Goal: Task Accomplishment & Management: Manage account settings

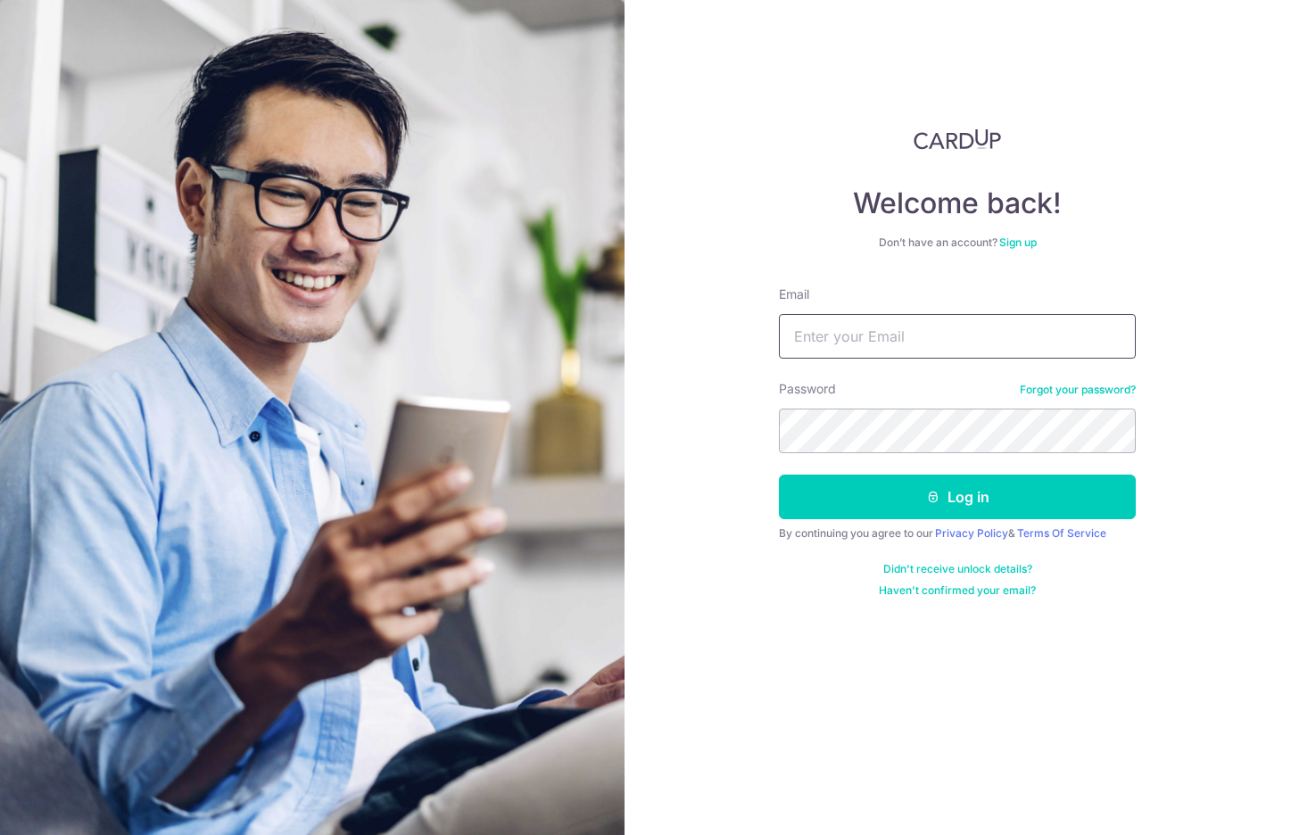
click at [971, 337] on input "Email" at bounding box center [957, 336] width 357 height 45
type input "d"
type input "[EMAIL_ADDRESS][DOMAIN_NAME]"
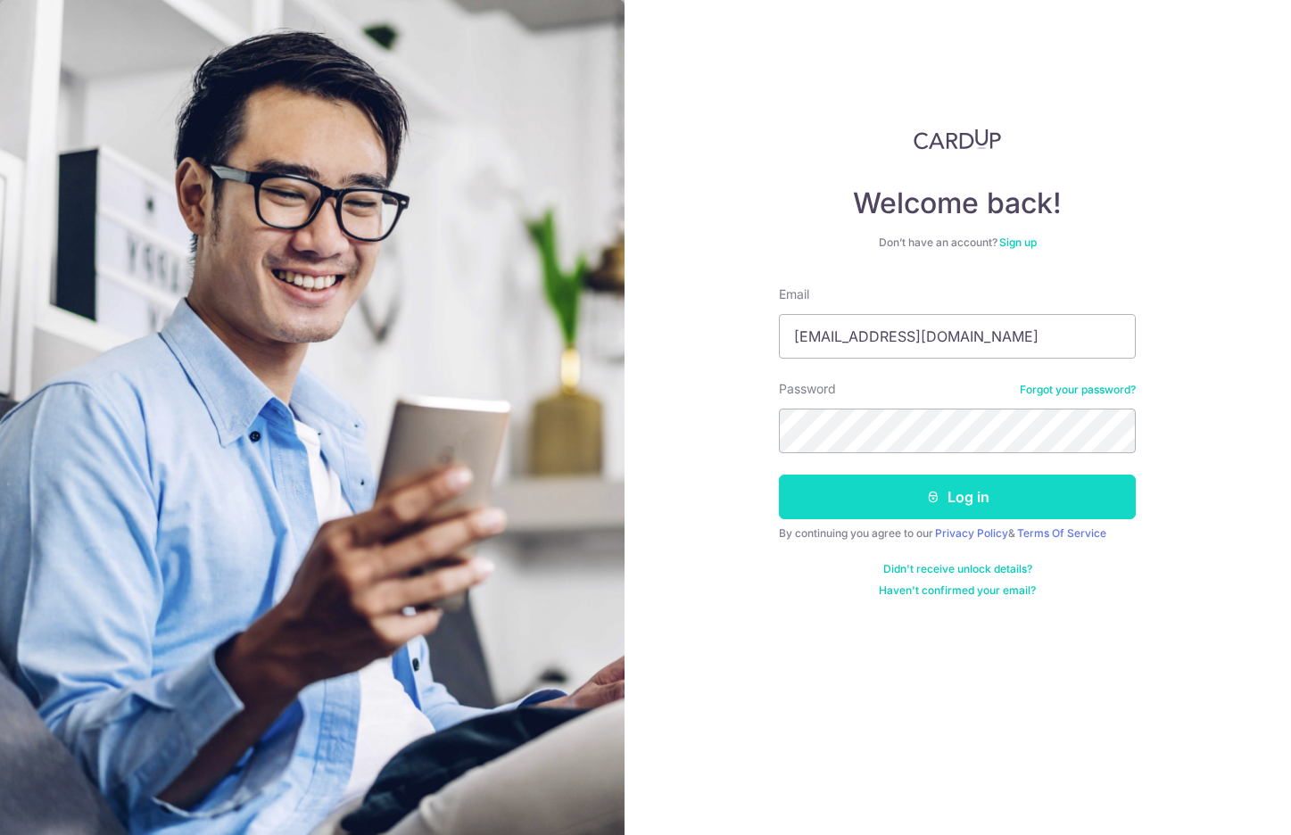
click at [970, 513] on button "Log in" at bounding box center [957, 497] width 357 height 45
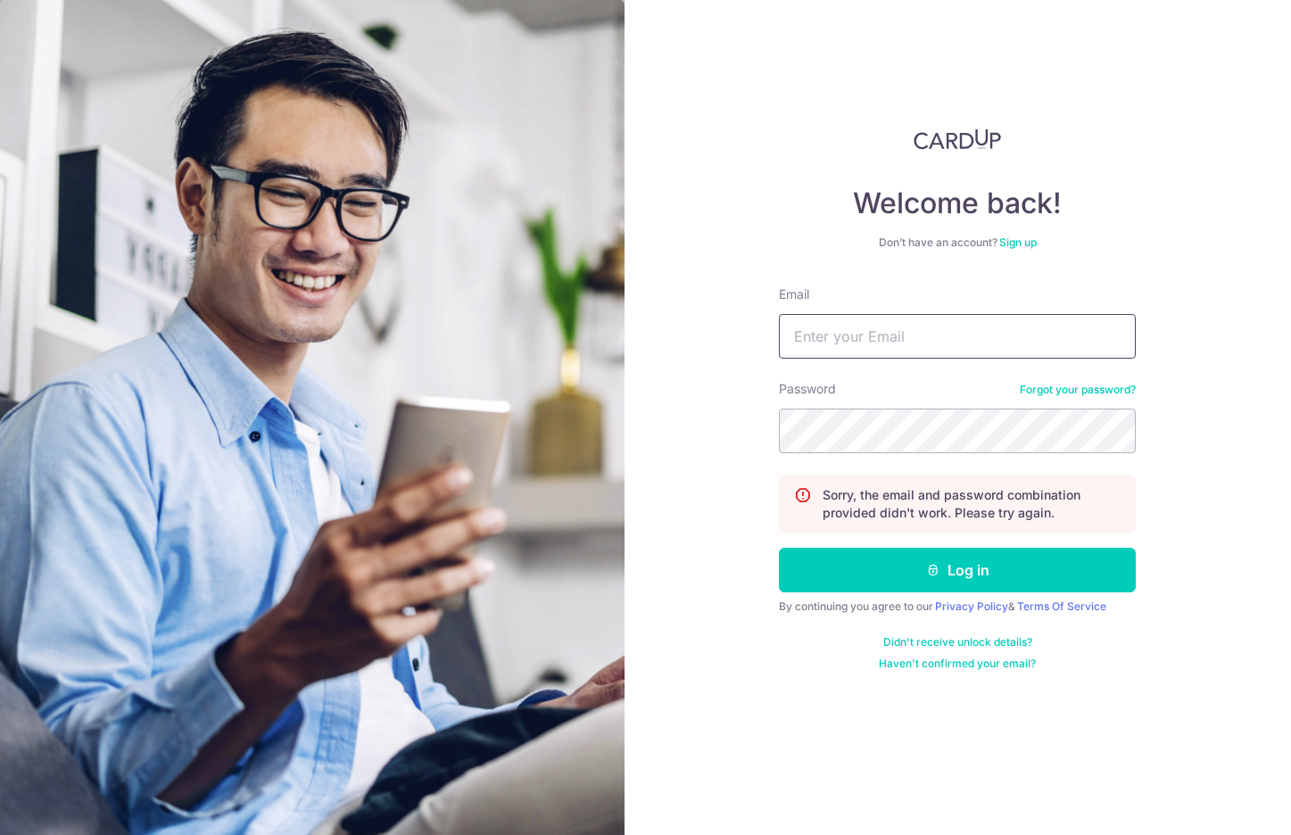
click at [901, 347] on input "Email" at bounding box center [957, 336] width 357 height 45
type input "[EMAIL_ADDRESS][DOMAIN_NAME]"
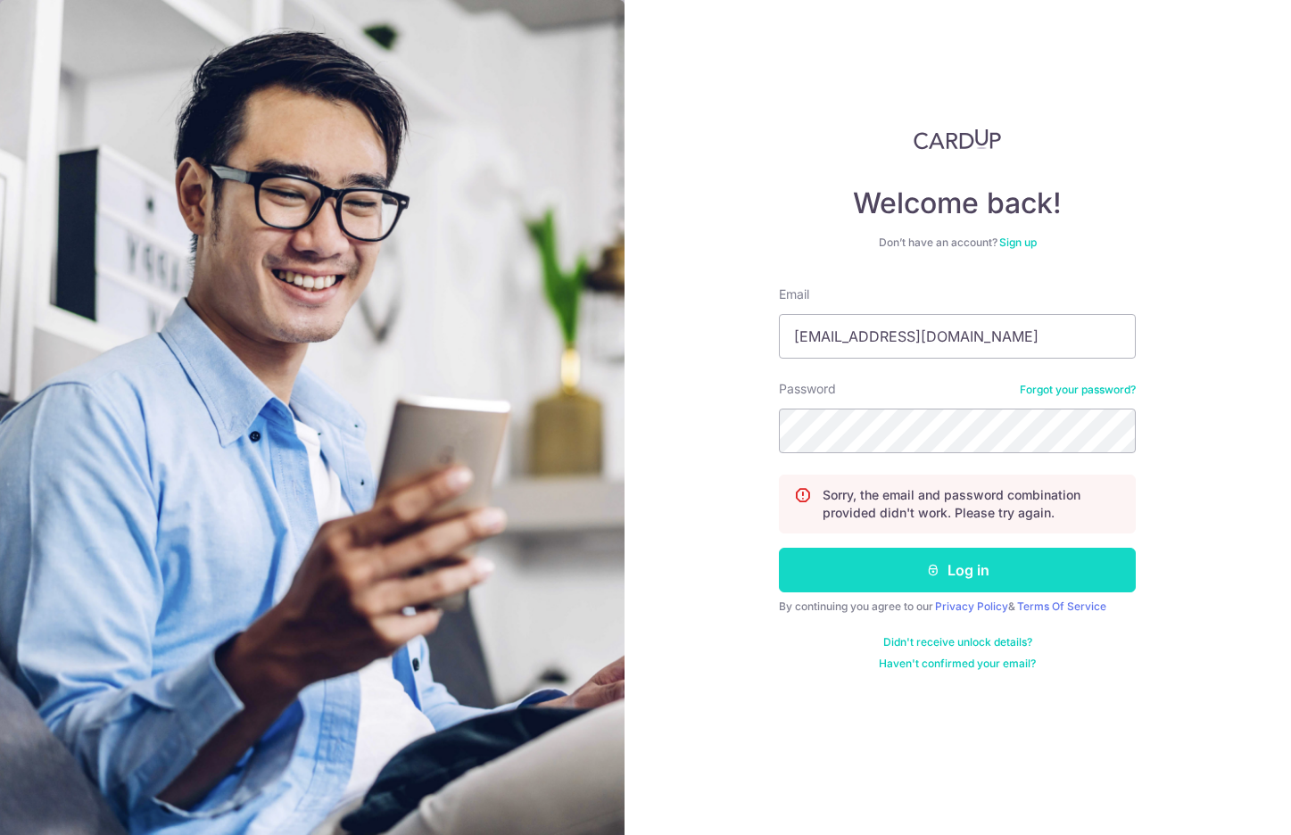
click at [935, 567] on icon "submit" at bounding box center [933, 570] width 14 height 14
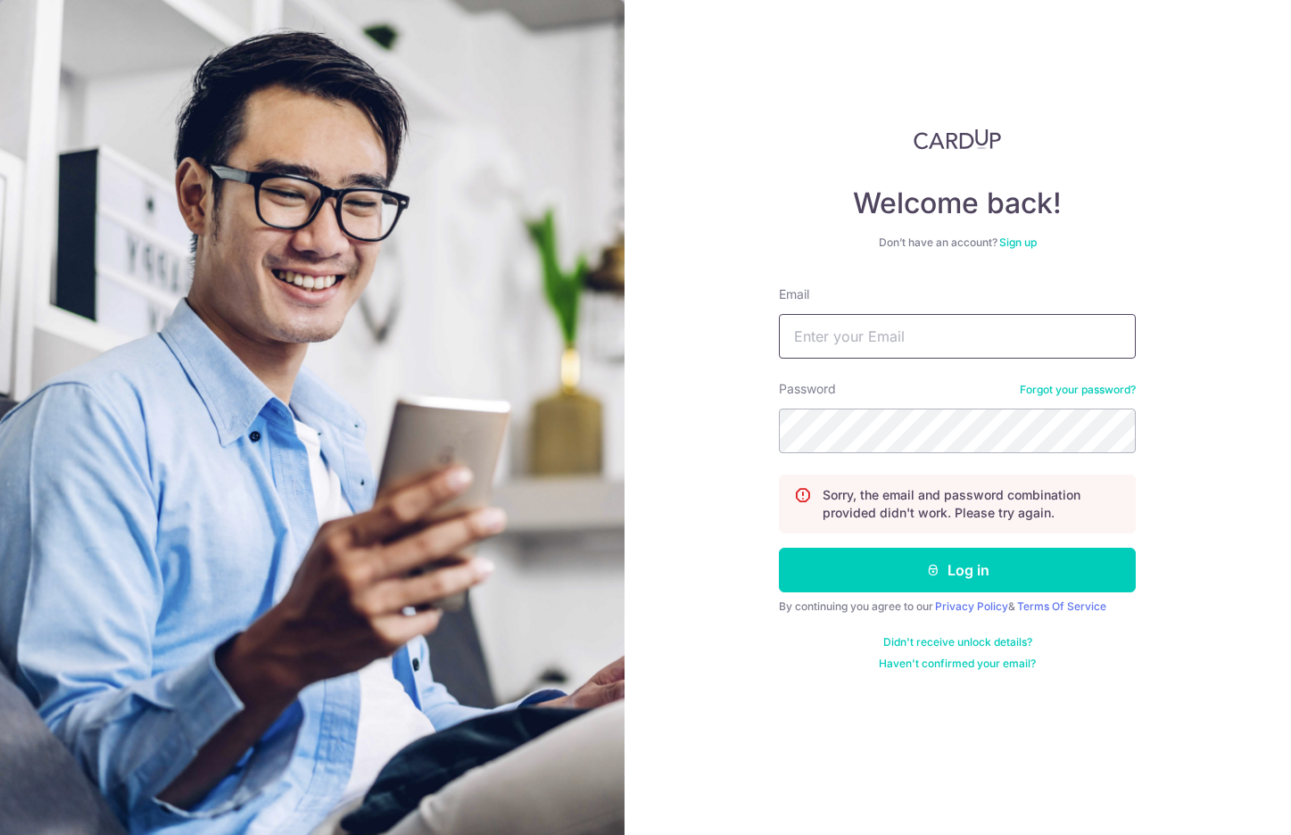
click at [952, 323] on input "Email" at bounding box center [957, 336] width 357 height 45
click at [318, 279] on img at bounding box center [312, 444] width 624 height 888
click at [928, 302] on div "Email" at bounding box center [957, 321] width 357 height 73
click at [928, 324] on input "Email" at bounding box center [957, 336] width 357 height 45
click at [968, 371] on form "Email Password Forgot your password? Sorry, the email and password combination …" at bounding box center [957, 477] width 357 height 385
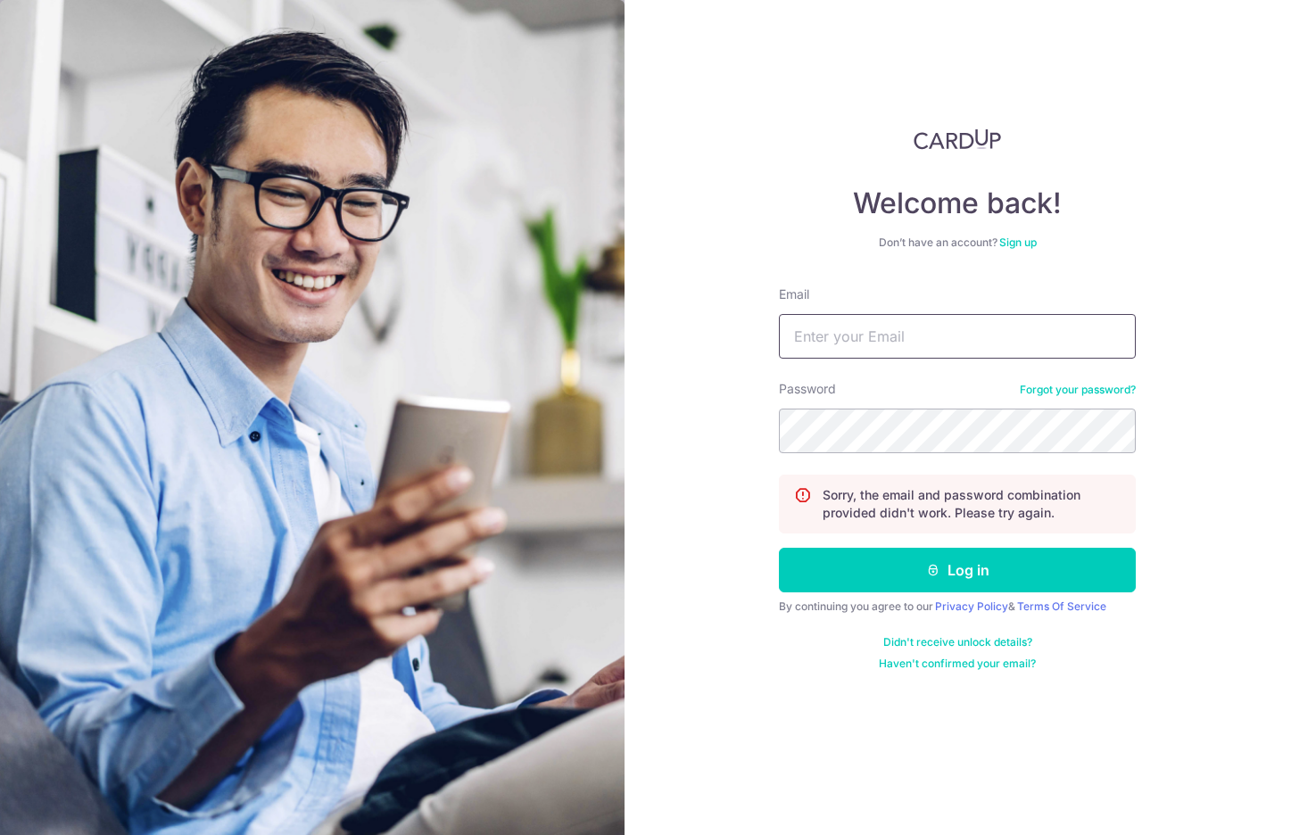
click at [969, 349] on input "Email" at bounding box center [957, 336] width 357 height 45
type input "[EMAIL_ADDRESS][DOMAIN_NAME]"
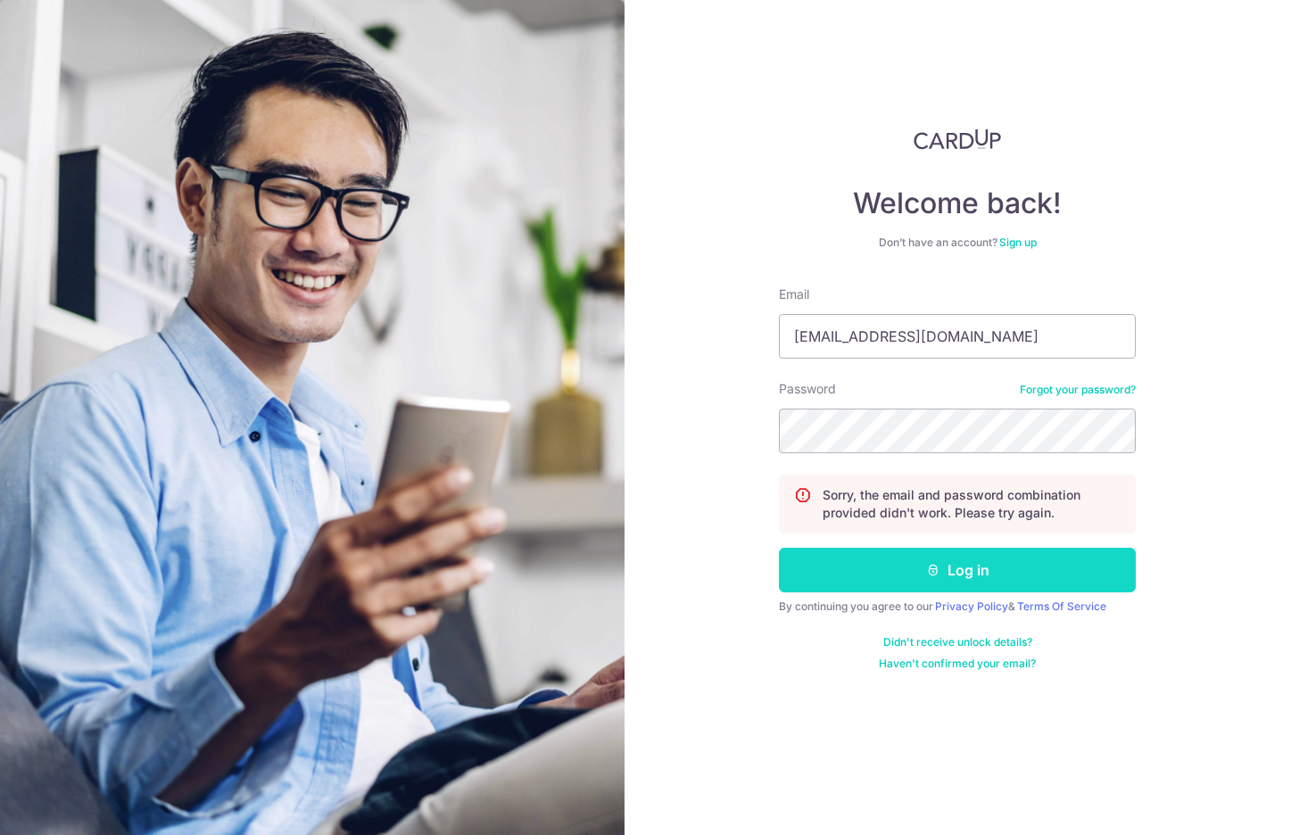
click at [928, 557] on button "Log in" at bounding box center [957, 570] width 357 height 45
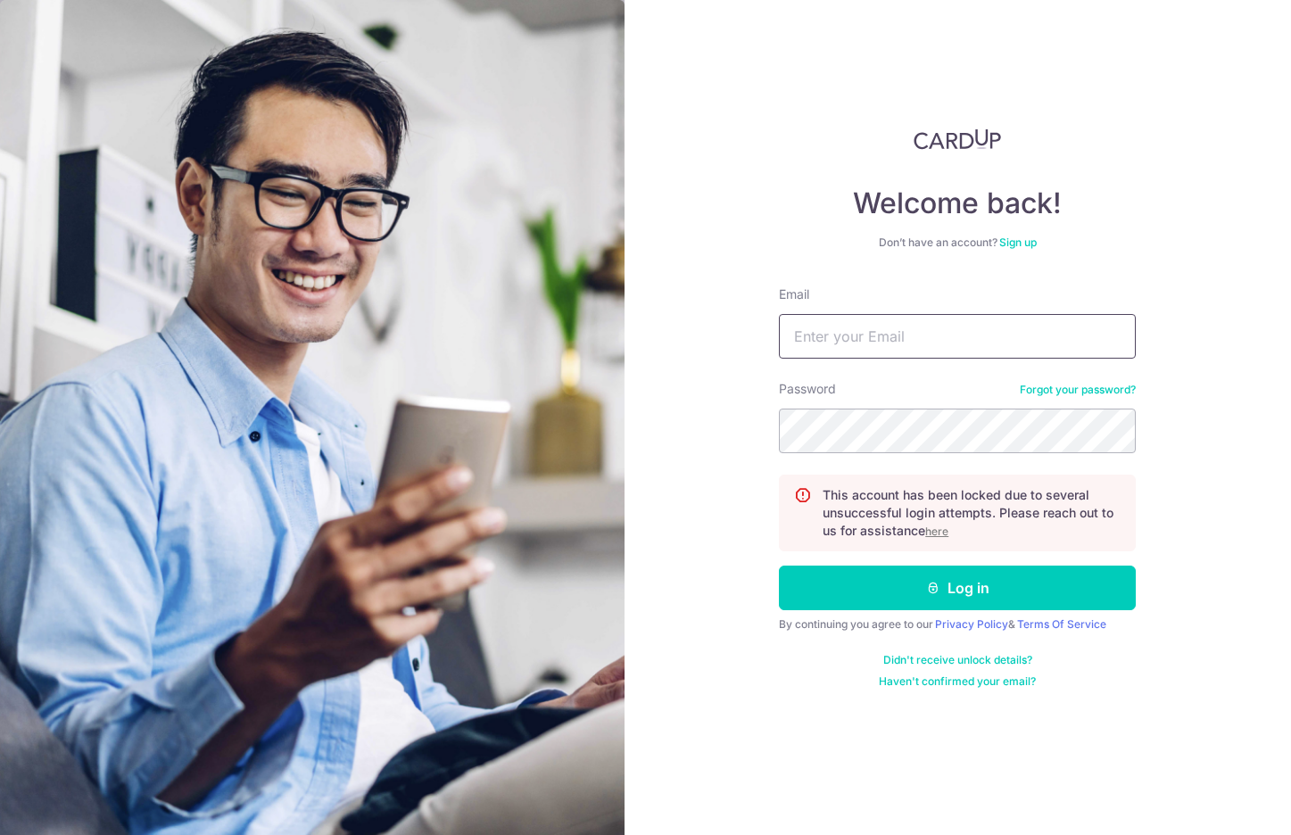
click at [1020, 315] on input "Email" at bounding box center [957, 336] width 357 height 45
type input "[EMAIL_ADDRESS][DOMAIN_NAME]"
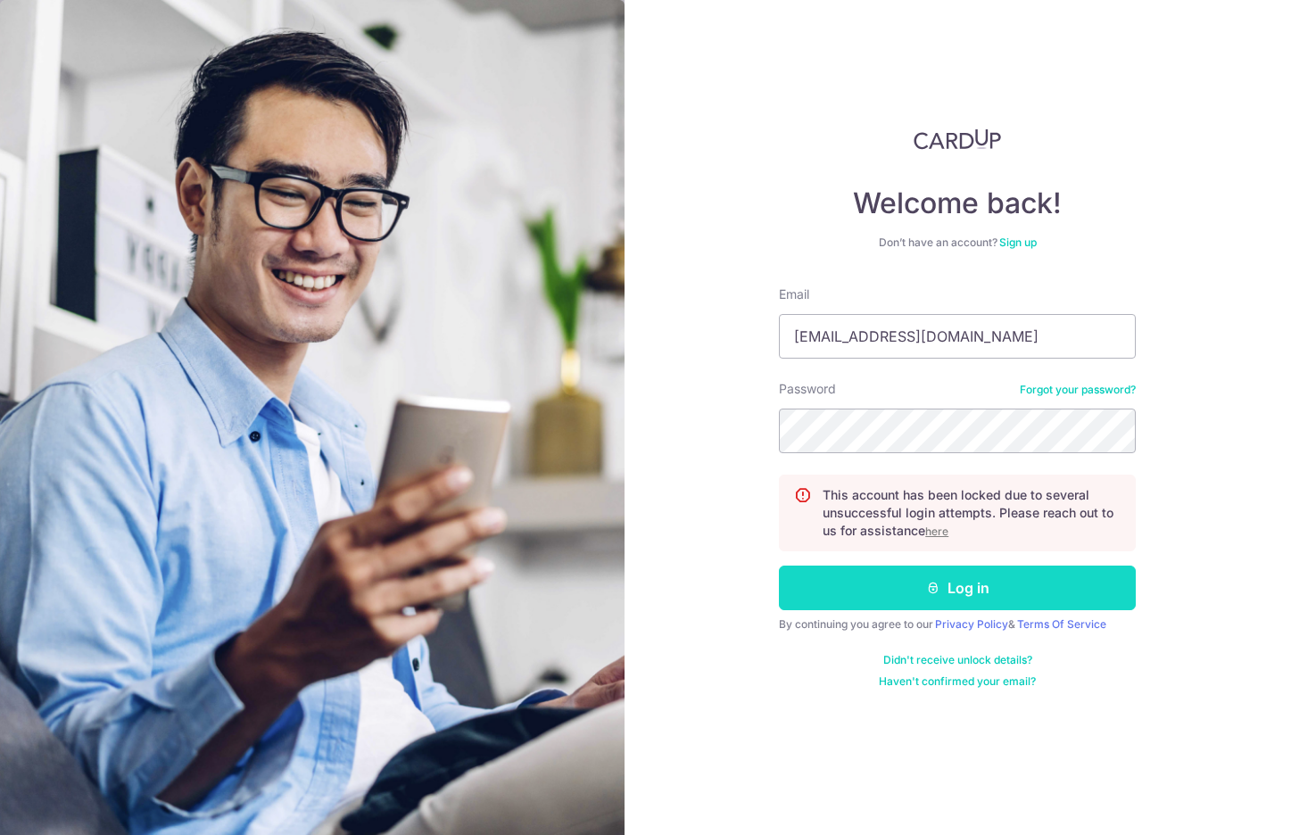
click at [987, 592] on button "Log in" at bounding box center [957, 588] width 357 height 45
